Goal: Information Seeking & Learning: Find specific fact

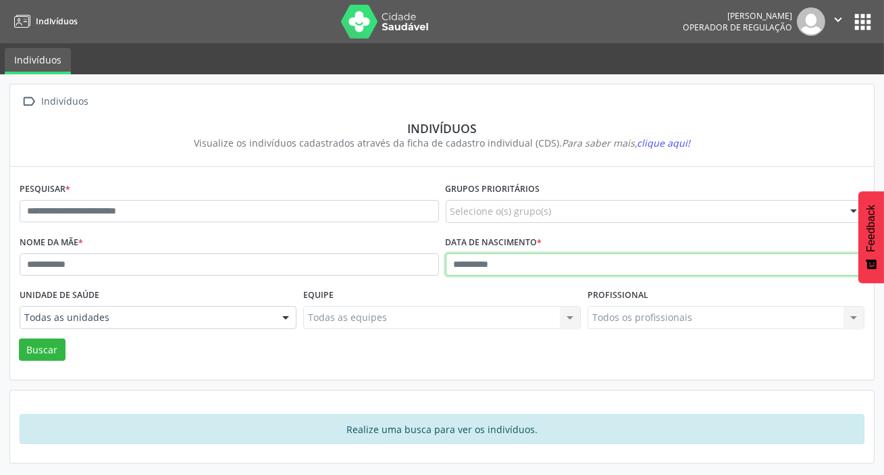
click at [493, 270] on input "text" at bounding box center [655, 264] width 419 height 23
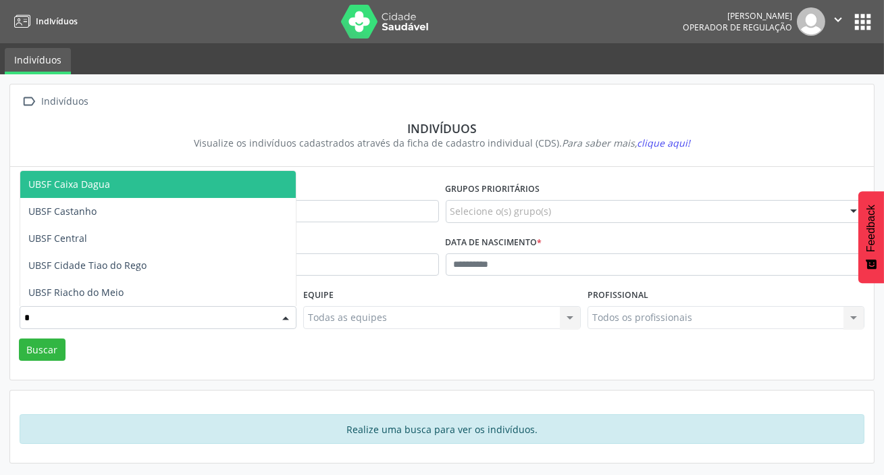
type input "**"
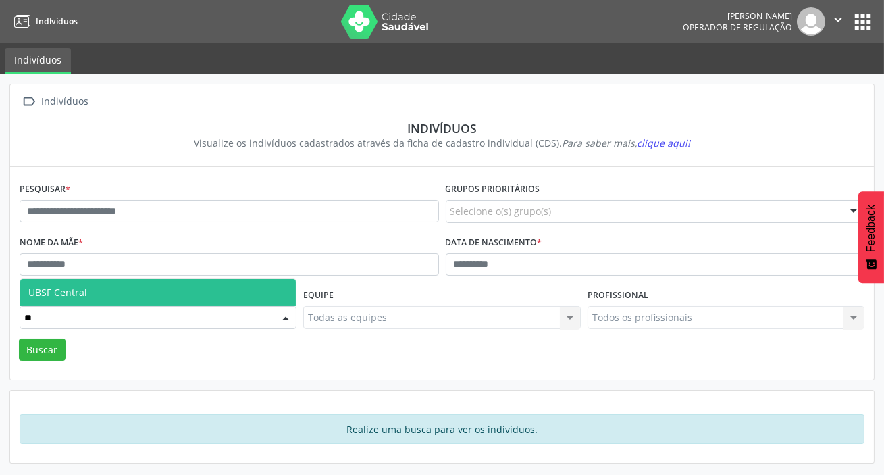
click at [151, 298] on span "UBSF Central" at bounding box center [157, 292] width 275 height 27
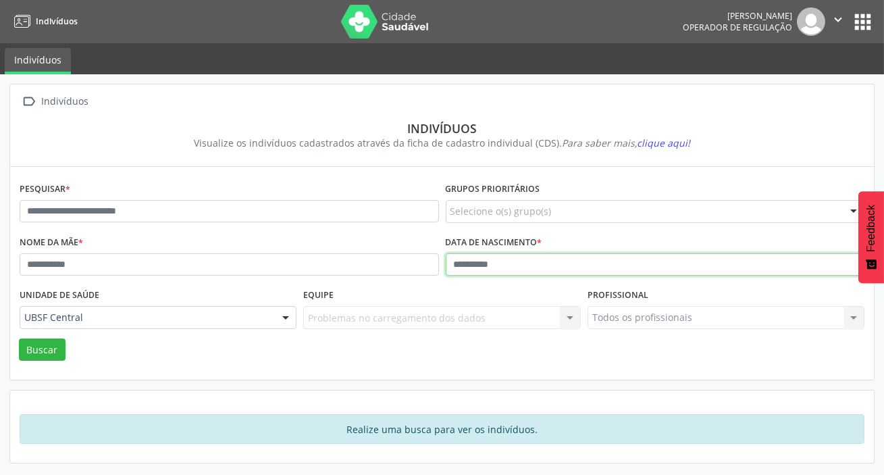
click at [522, 269] on input "text" at bounding box center [655, 264] width 419 height 23
type input "*"
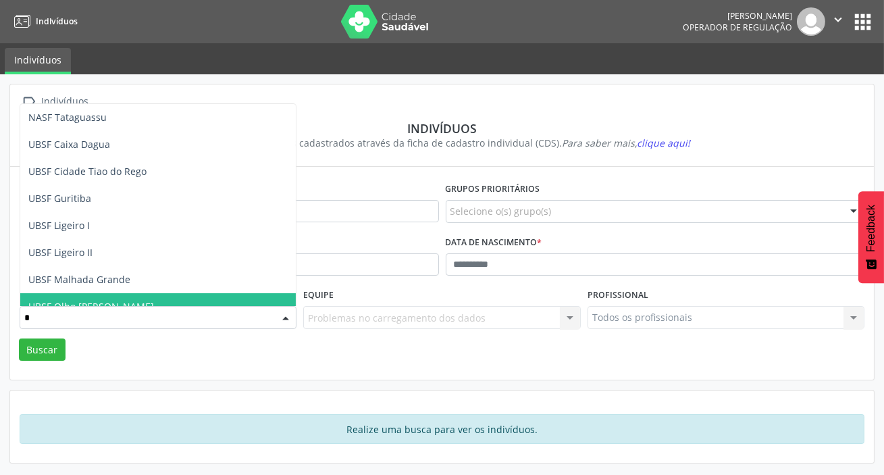
type input "**"
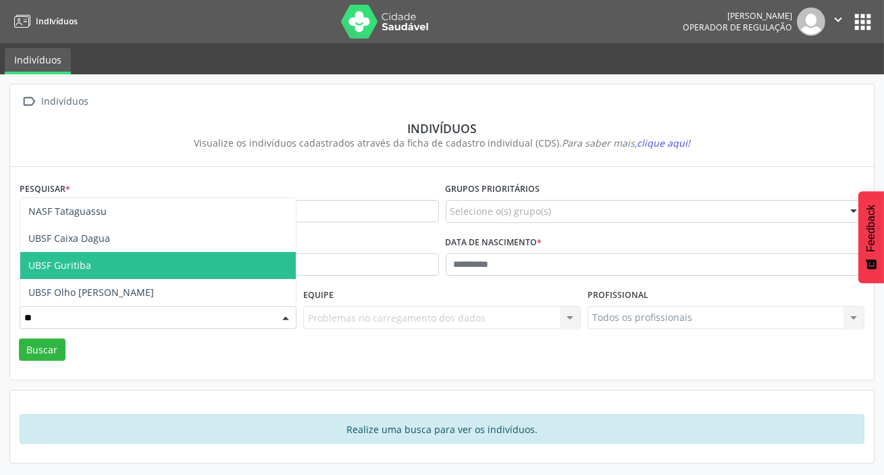
drag, startPoint x: 159, startPoint y: 257, endPoint x: 391, endPoint y: 286, distance: 233.9
click at [159, 258] on span "UBSF Guritiba" at bounding box center [157, 265] width 275 height 27
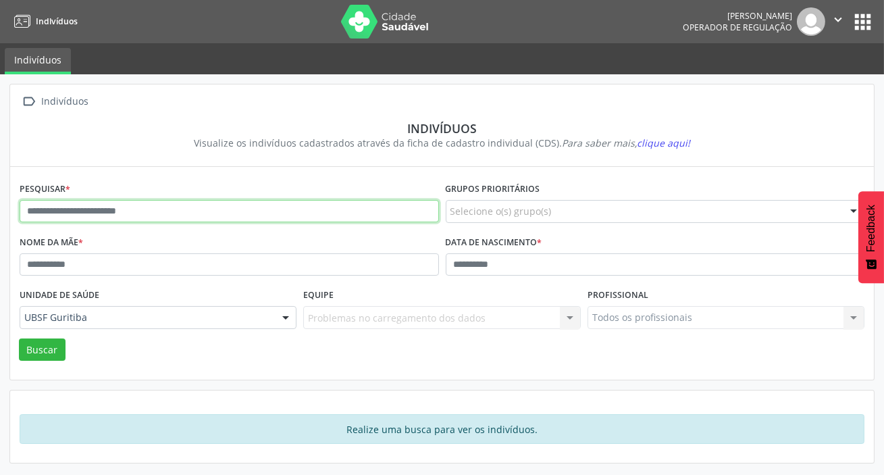
click at [247, 209] on input "text" at bounding box center [229, 211] width 419 height 23
type input "********"
click at [19, 338] on button "Buscar" at bounding box center [42, 349] width 47 height 23
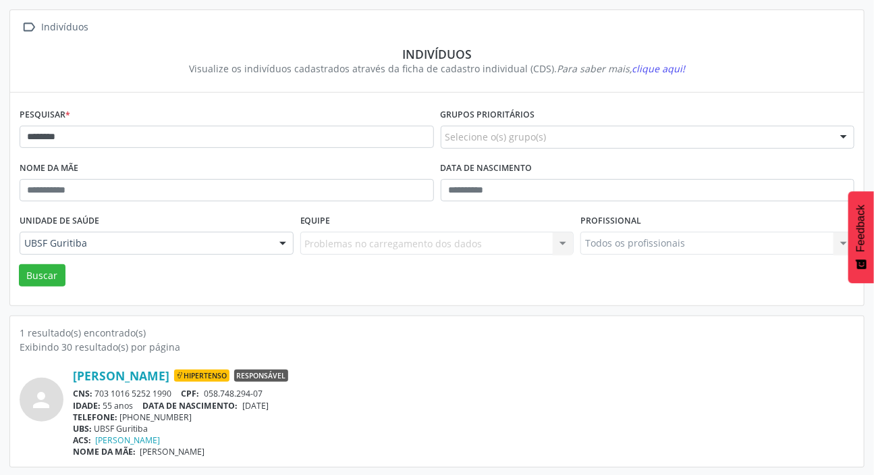
scroll to position [75, 0]
drag, startPoint x: 98, startPoint y: 389, endPoint x: 172, endPoint y: 391, distance: 74.3
click at [172, 391] on div "CNS: 703 1016 5252 1990 CPF: 058.748.294-07" at bounding box center [464, 392] width 782 height 11
copy div "703 1016 5252 1990"
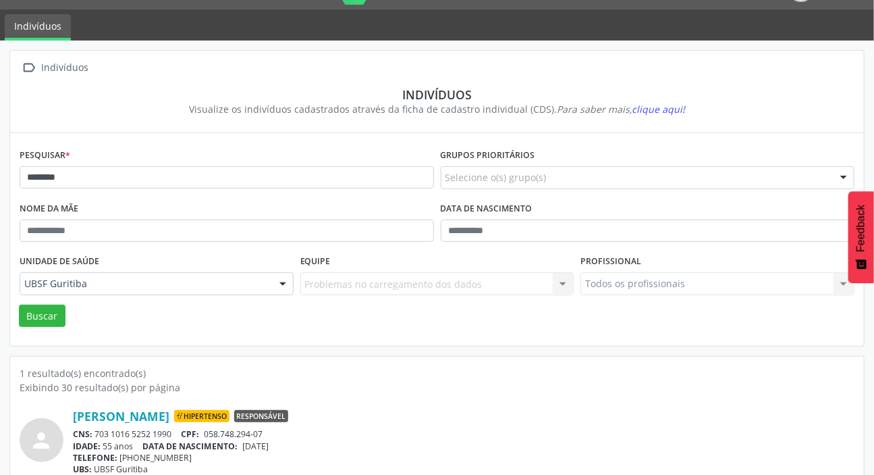
scroll to position [0, 0]
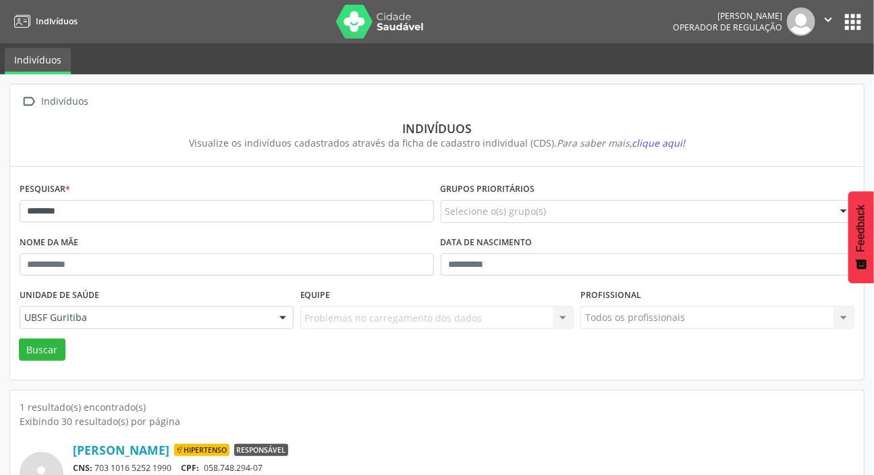
click at [405, 378] on div "Pesquisar * ******** Grupos prioritários Selecione o(s) grupo(s) Acamado Crianç…" at bounding box center [437, 273] width 854 height 213
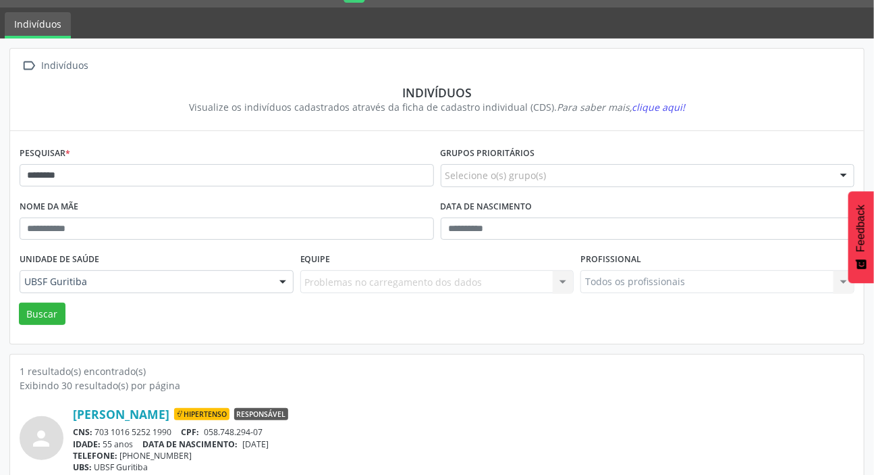
scroll to position [75, 0]
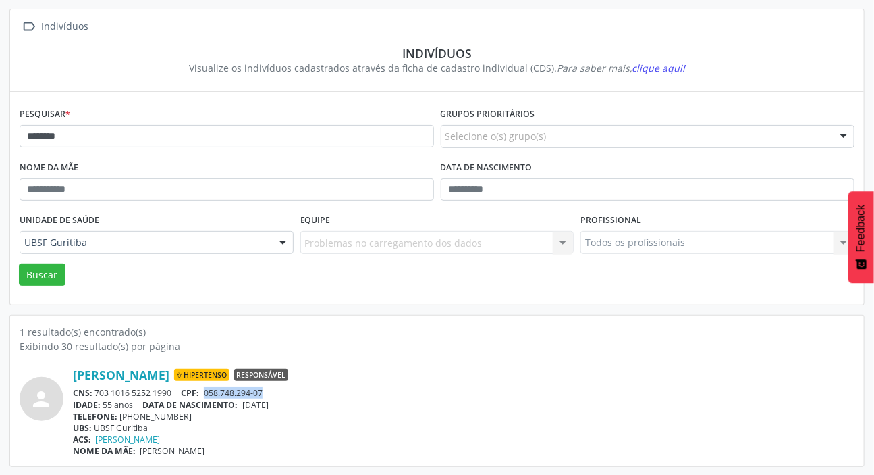
drag, startPoint x: 208, startPoint y: 389, endPoint x: 267, endPoint y: 387, distance: 59.5
click at [267, 387] on div "CNS: 703 1016 5252 1990 CPF: 058.748.294-07" at bounding box center [464, 392] width 782 height 11
copy span "058.748.294-07"
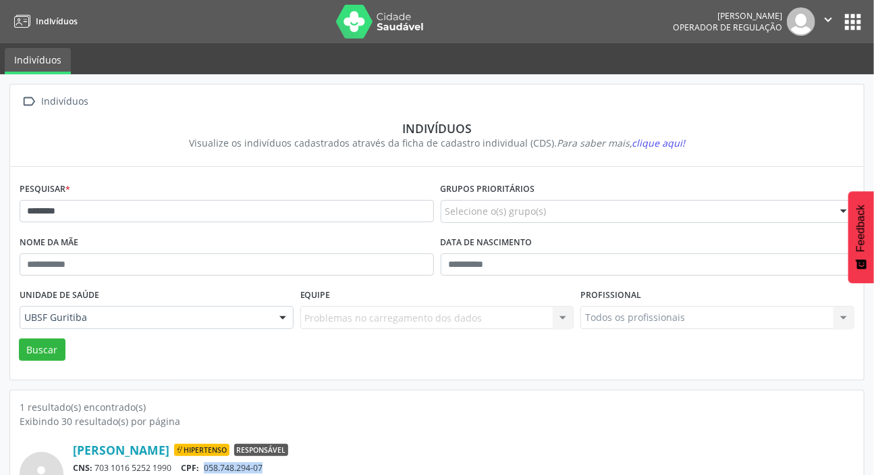
scroll to position [0, 0]
click at [861, 27] on button "apps" at bounding box center [853, 22] width 24 height 24
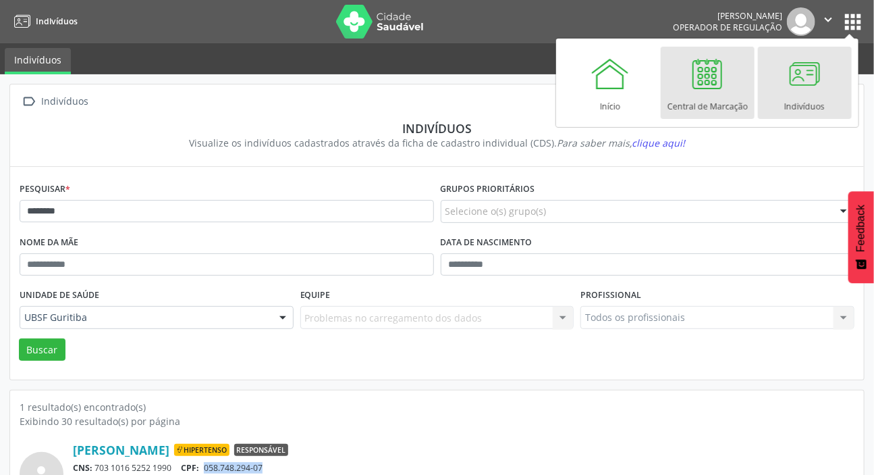
click at [723, 92] on div at bounding box center [707, 73] width 41 height 41
